Goal: Task Accomplishment & Management: Manage account settings

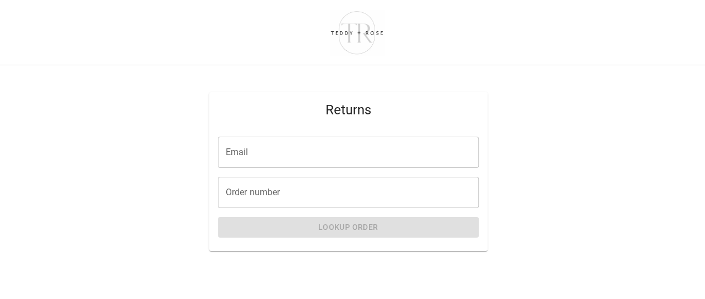
click at [229, 152] on input "Email" at bounding box center [348, 152] width 261 height 31
type input "**********"
click at [226, 190] on input "Order number" at bounding box center [348, 192] width 261 height 31
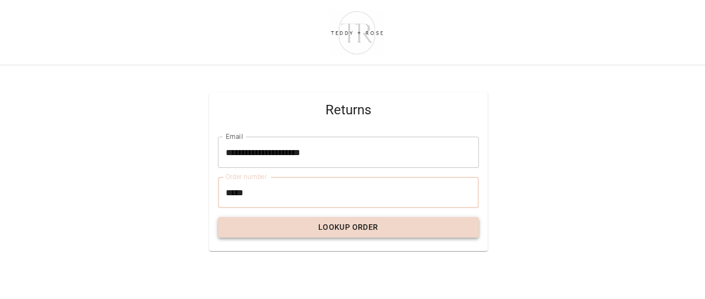
type input "*****"
click at [353, 230] on button "Lookup Order" at bounding box center [348, 227] width 261 height 21
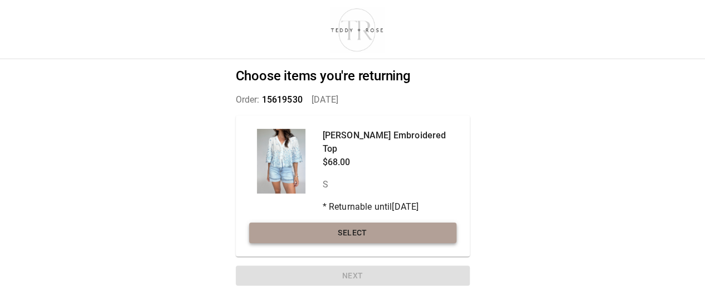
click at [346, 227] on button "Select" at bounding box center [352, 232] width 207 height 21
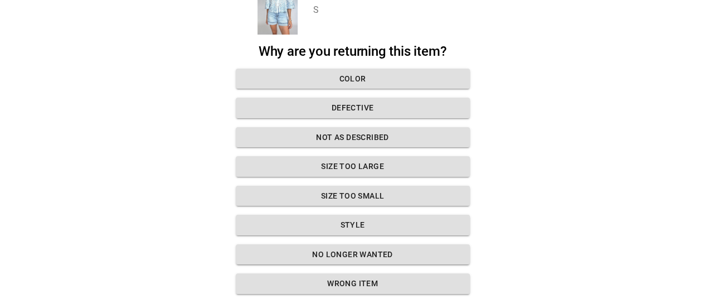
scroll to position [152, 0]
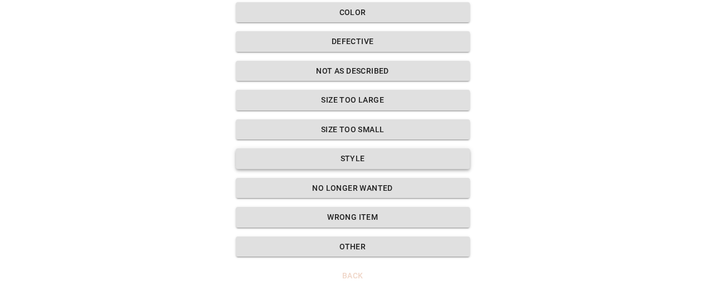
click at [356, 157] on button "Style" at bounding box center [353, 158] width 234 height 21
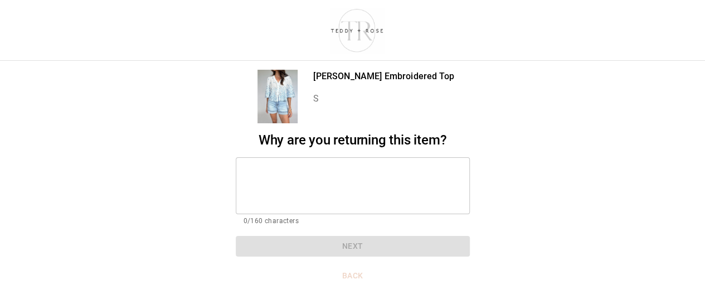
scroll to position [4, 0]
click at [265, 179] on textarea at bounding box center [353, 186] width 219 height 38
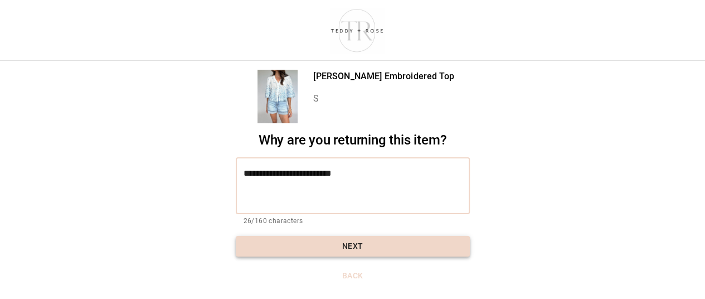
type textarea "**********"
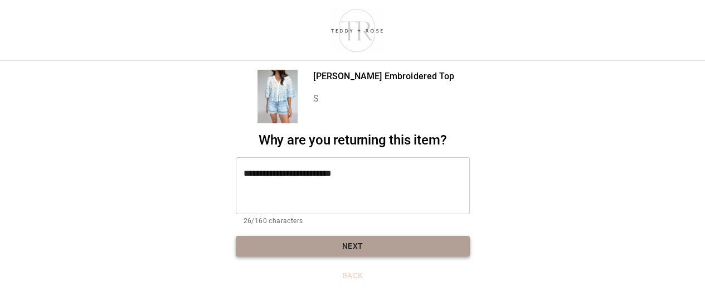
click at [357, 246] on button "Next" at bounding box center [353, 246] width 234 height 21
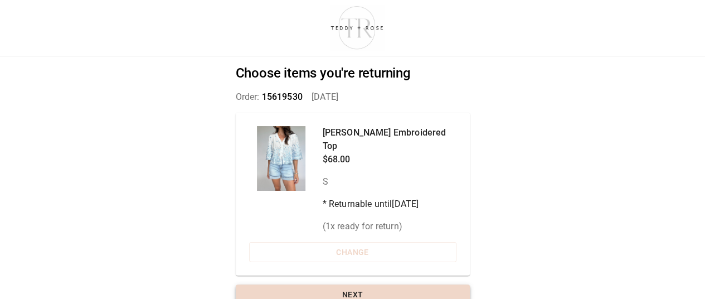
click at [354, 285] on button "Next" at bounding box center [353, 294] width 234 height 21
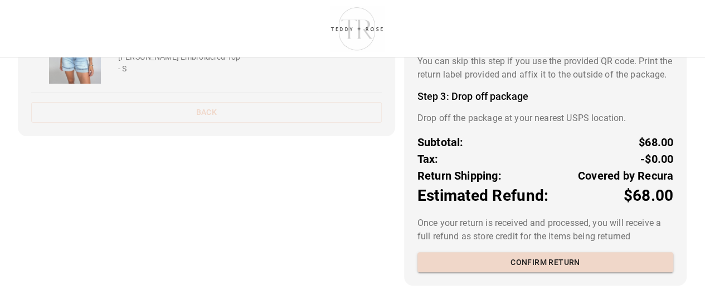
scroll to position [182, 0]
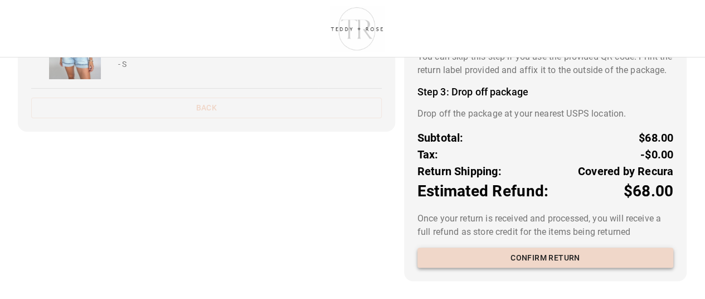
click at [536, 268] on button "Confirm return" at bounding box center [546, 258] width 256 height 21
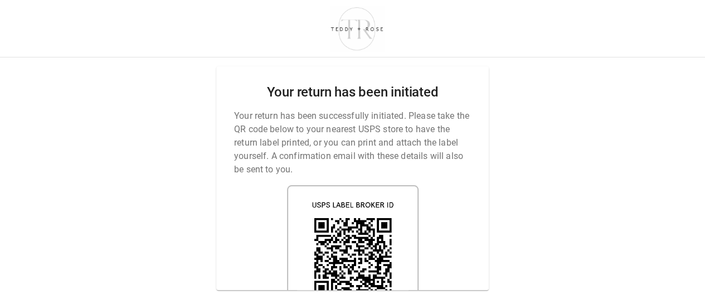
scroll to position [8, 0]
